Goal: Find specific page/section: Find specific page/section

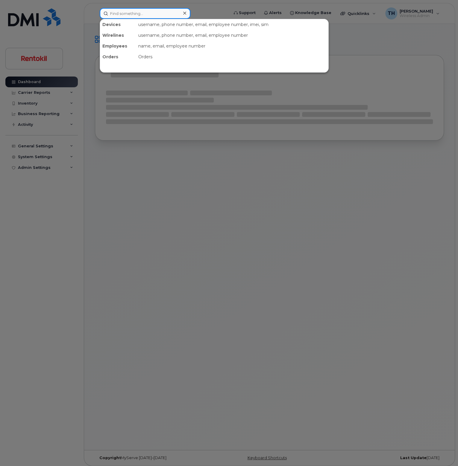
click at [157, 9] on input at bounding box center [145, 13] width 91 height 11
paste input "[PHONE_NUMBER]"
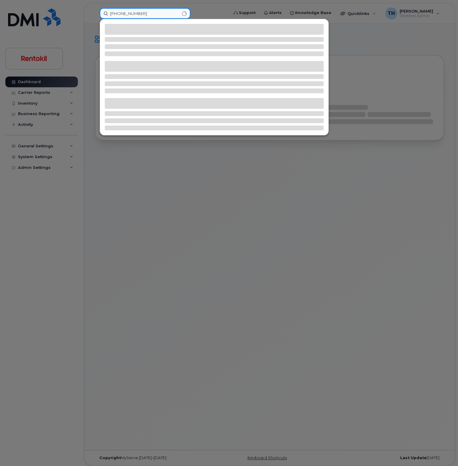
click at [156, 13] on input "[PHONE_NUMBER]" at bounding box center [145, 13] width 91 height 11
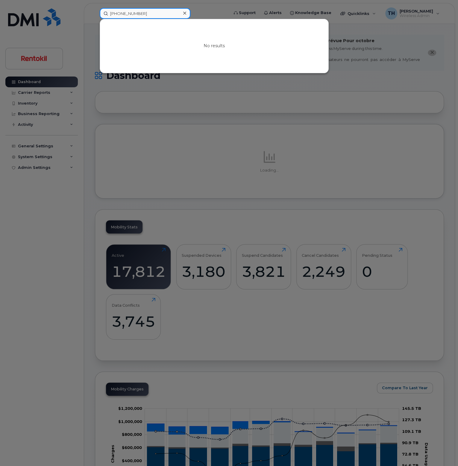
click at [130, 16] on input "[PHONE_NUMBER]" at bounding box center [145, 13] width 91 height 11
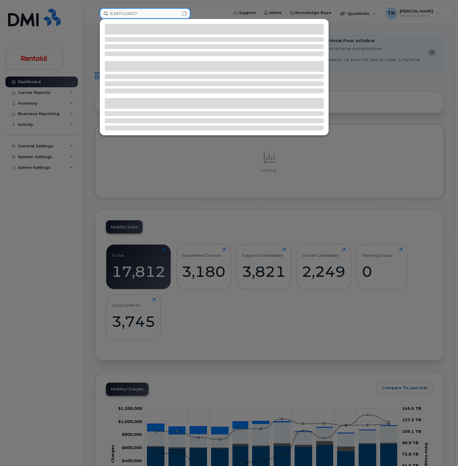
click at [146, 15] on input "6187510027" at bounding box center [145, 13] width 91 height 11
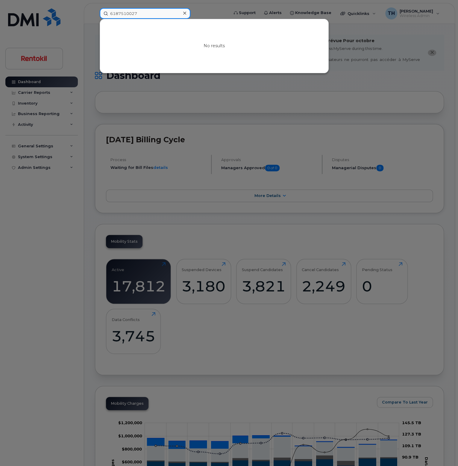
click at [146, 13] on input "6187510027" at bounding box center [145, 13] width 91 height 11
paste input "-751-"
click at [147, 13] on input "[PHONE_NUMBER]" at bounding box center [145, 13] width 91 height 11
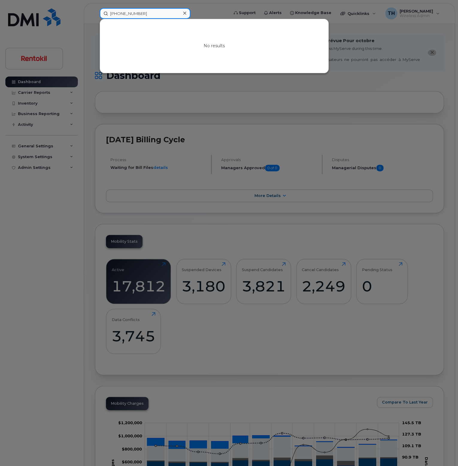
click at [117, 12] on input "[PHONE_NUMBER]" at bounding box center [145, 13] width 91 height 11
click at [144, 16] on input "[PHONE_NUMBER]" at bounding box center [145, 13] width 91 height 11
paste input "8901280333208503054"
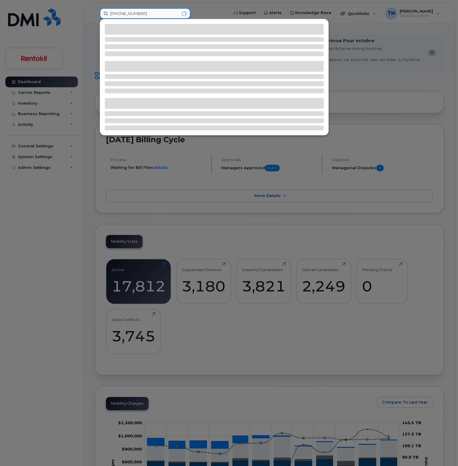
click at [160, 14] on input "[PHONE_NUMBER]" at bounding box center [145, 13] width 91 height 11
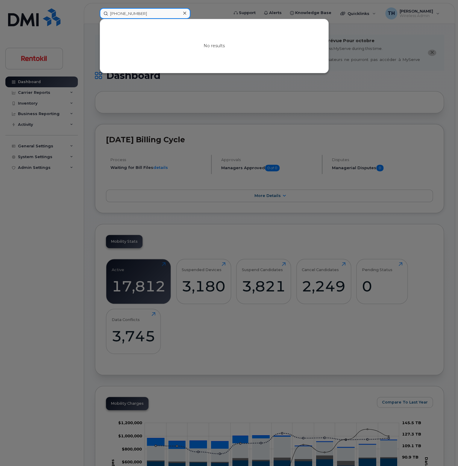
click at [160, 14] on input "[PHONE_NUMBER]" at bounding box center [145, 13] width 91 height 11
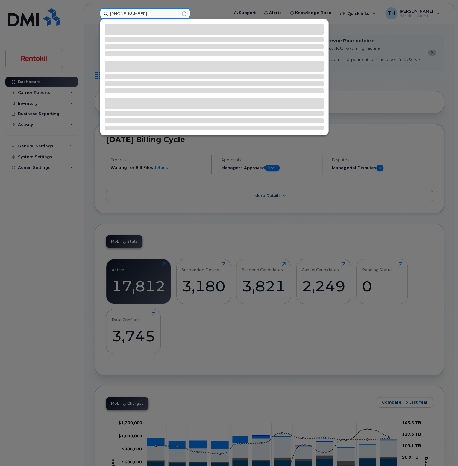
drag, startPoint x: 160, startPoint y: 14, endPoint x: 86, endPoint y: 9, distance: 74.3
click at [95, 8] on div "[PHONE_NUMBER]" at bounding box center [162, 13] width 135 height 11
paste input
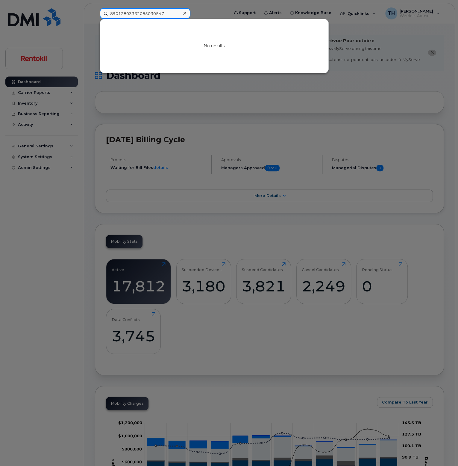
click at [172, 15] on input "89012803332085030547" at bounding box center [145, 13] width 91 height 11
type input "89012803332085030547"
click at [184, 13] on icon at bounding box center [184, 13] width 3 height 5
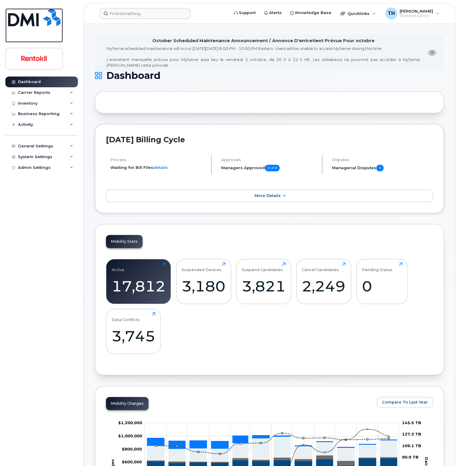
drag, startPoint x: 42, startPoint y: 21, endPoint x: 68, endPoint y: 0, distance: 33.8
click at [42, 21] on img at bounding box center [34, 17] width 52 height 18
